Goal: Check status: Check status

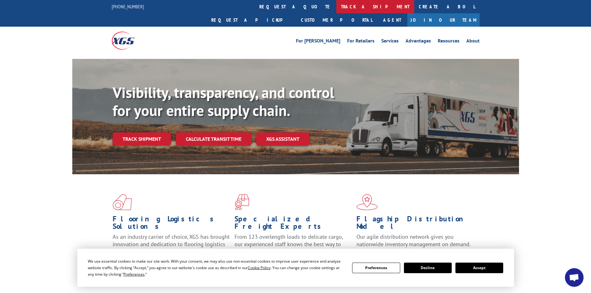
click at [336, 5] on link "track a shipment" at bounding box center [375, 6] width 78 height 13
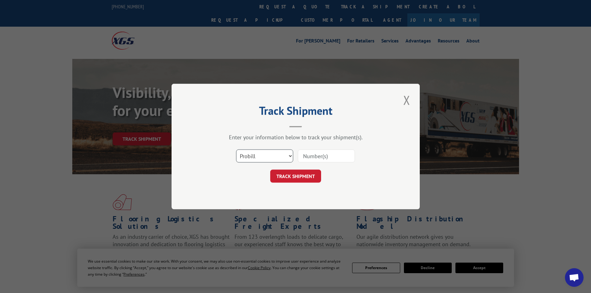
click at [278, 157] on select "Select category... Probill BOL PO" at bounding box center [264, 156] width 57 height 13
click at [236, 150] on select "Select category... Probill BOL PO" at bounding box center [264, 156] width 57 height 13
click at [349, 154] on input at bounding box center [326, 156] width 57 height 13
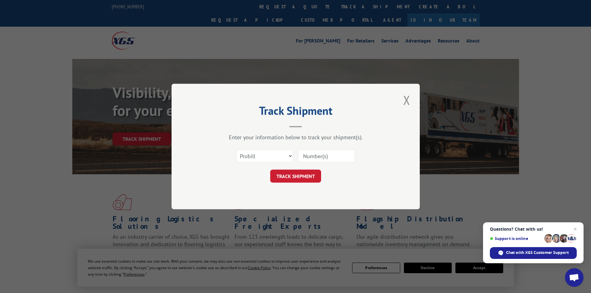
paste input "17224322"
type input "17224322"
click at [308, 174] on button "TRACK SHIPMENT" at bounding box center [295, 176] width 51 height 13
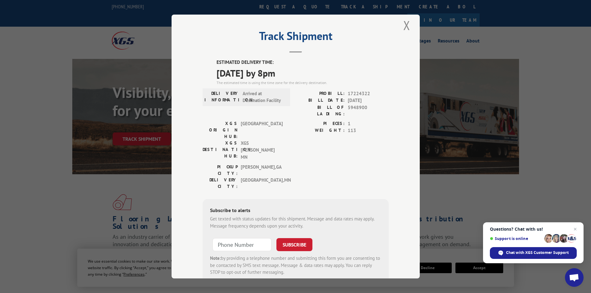
scroll to position [15, 0]
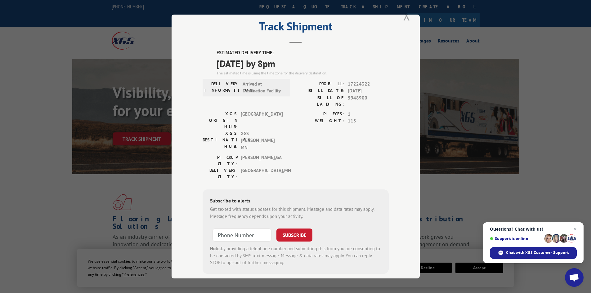
click at [404, 20] on button "Close modal" at bounding box center [406, 15] width 11 height 17
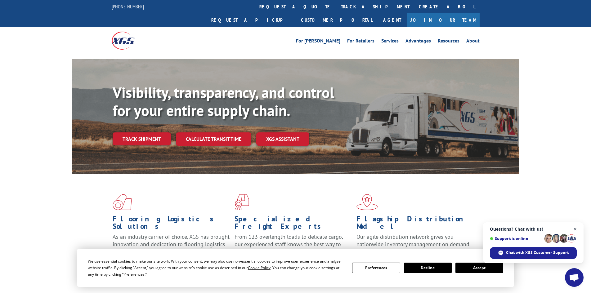
click at [575, 230] on span "Open chat" at bounding box center [575, 230] width 8 height 8
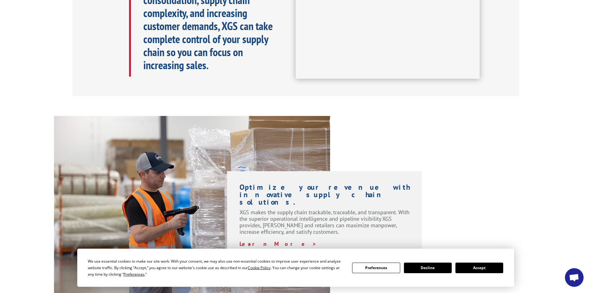
scroll to position [465, 0]
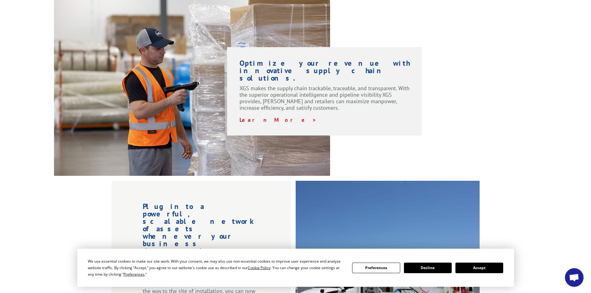
click at [494, 266] on button "Accept" at bounding box center [479, 268] width 48 height 11
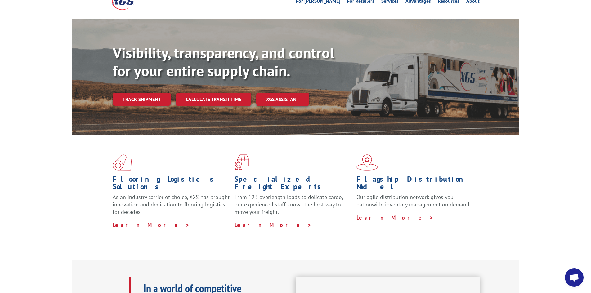
scroll to position [0, 0]
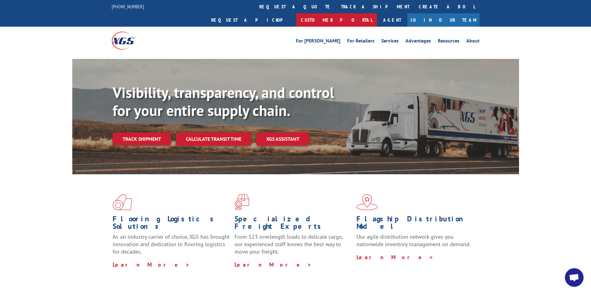
click at [377, 13] on link "Customer Portal" at bounding box center [336, 19] width 81 height 13
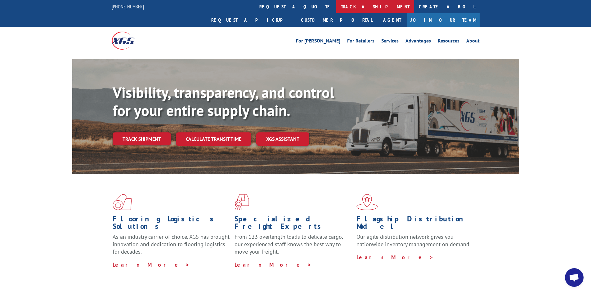
click at [336, 6] on link "track a shipment" at bounding box center [375, 6] width 78 height 13
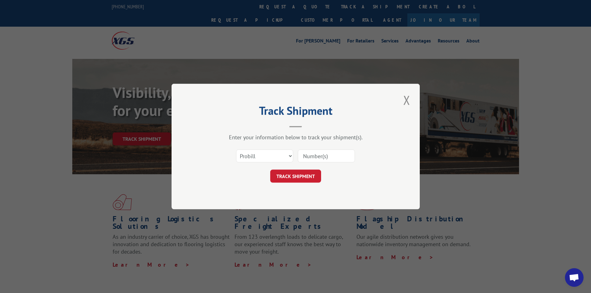
click at [311, 155] on input at bounding box center [326, 156] width 57 height 13
paste input "17224322"
type input "17224322"
click at [302, 176] on button "TRACK SHIPMENT" at bounding box center [295, 176] width 51 height 13
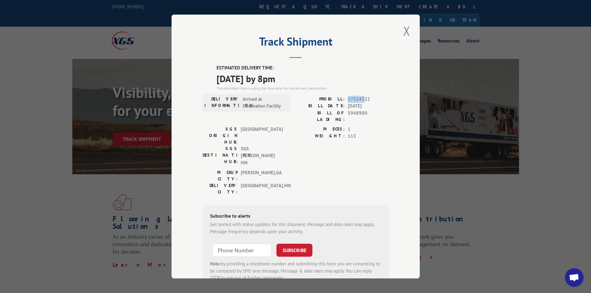
drag, startPoint x: 345, startPoint y: 98, endPoint x: 362, endPoint y: 101, distance: 17.6
click at [362, 101] on div "PROBILL: 17224322" at bounding box center [342, 99] width 93 height 7
click at [366, 106] on span "[DATE]" at bounding box center [368, 106] width 41 height 7
